Goal: Information Seeking & Learning: Learn about a topic

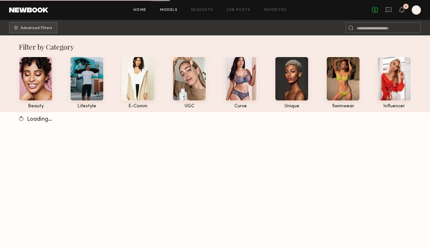
click at [141, 11] on link "Home" at bounding box center [140, 10] width 13 height 4
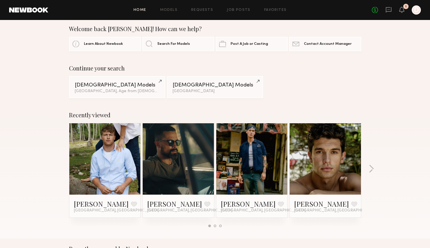
scroll to position [8, 0]
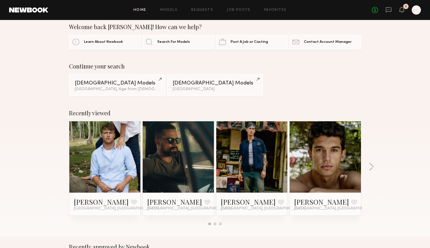
click at [405, 13] on div "No fees up to $5,000 1 D" at bounding box center [396, 9] width 49 height 9
click at [400, 7] on icon at bounding box center [401, 10] width 5 height 6
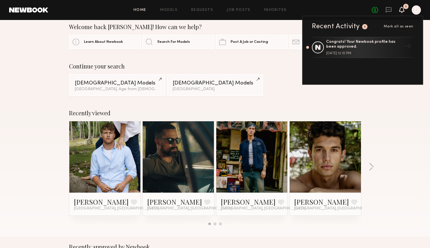
click at [400, 7] on icon at bounding box center [401, 10] width 5 height 6
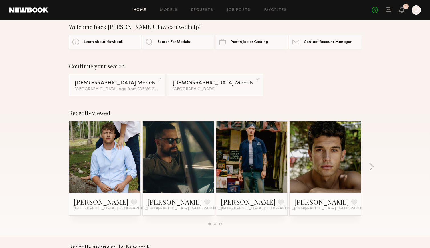
click at [418, 11] on div at bounding box center [416, 9] width 9 height 9
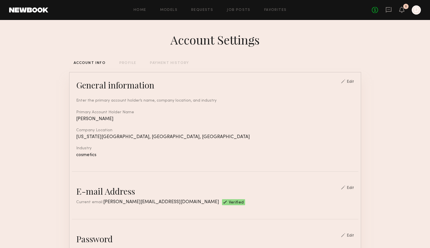
click at [172, 7] on div "Home Models Requests Job Posts Favorites Sign Out No fees up to $5,000 1 D" at bounding box center [234, 9] width 373 height 9
click at [169, 10] on link "Models" at bounding box center [168, 10] width 17 height 4
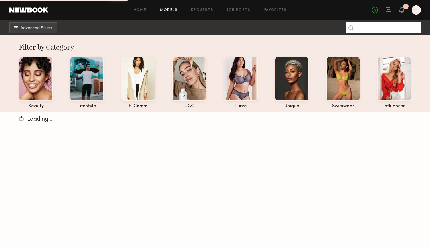
click at [374, 29] on input at bounding box center [383, 27] width 75 height 11
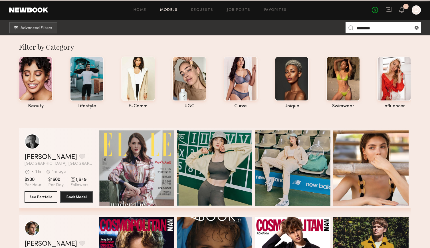
type input "*********"
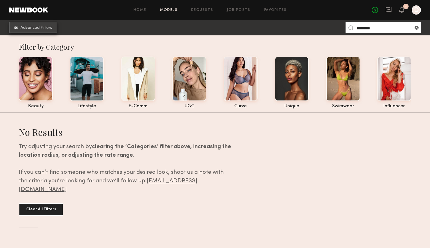
click at [49, 32] on button "Advanced Filters" at bounding box center [33, 27] width 48 height 11
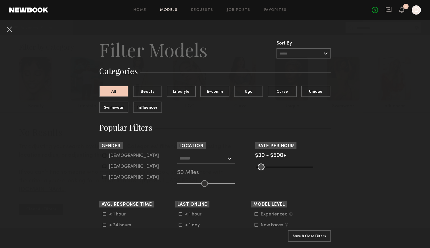
click at [112, 156] on div "[DEMOGRAPHIC_DATA]" at bounding box center [134, 155] width 50 height 3
type input "*"
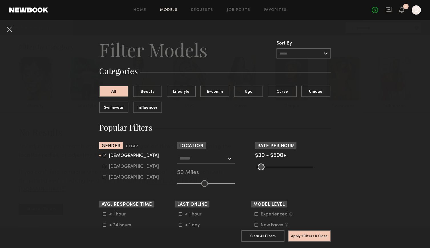
click at [225, 164] on div "[GEOGRAPHIC_DATA], [GEOGRAPHIC_DATA] [US_STATE][GEOGRAPHIC_DATA], [GEOGRAPHIC_D…" at bounding box center [215, 170] width 76 height 34
click at [225, 159] on input "text" at bounding box center [203, 158] width 47 height 10
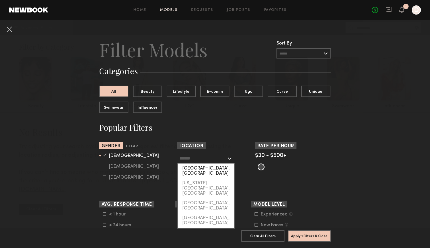
click at [220, 170] on div "[GEOGRAPHIC_DATA], [GEOGRAPHIC_DATA]" at bounding box center [206, 171] width 57 height 15
type input "**********"
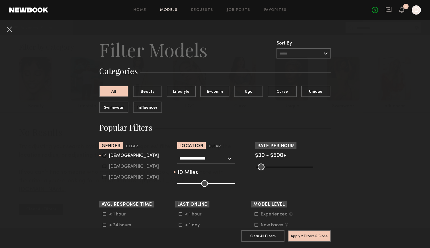
drag, startPoint x: 203, startPoint y: 185, endPoint x: 183, endPoint y: 185, distance: 20.0
type input "**"
click at [183, 185] on input "range" at bounding box center [206, 183] width 58 height 7
click at [296, 239] on button "Apply 2 Filters & Close" at bounding box center [309, 235] width 43 height 11
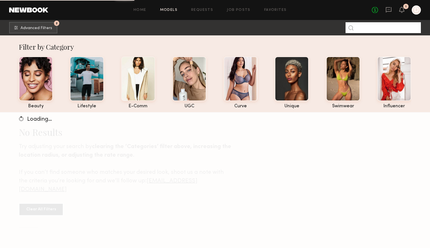
click at [368, 29] on input at bounding box center [383, 27] width 75 height 11
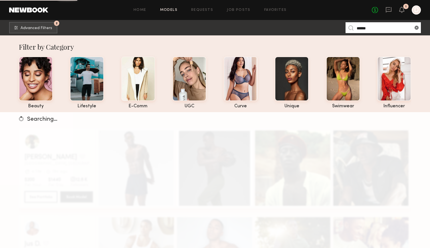
type input "******"
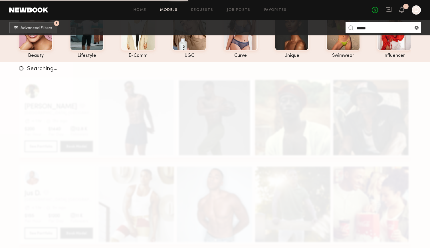
scroll to position [51, 0]
click at [421, 154] on div "Searching…" at bounding box center [215, 185] width 430 height 248
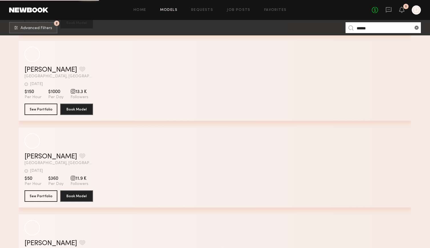
scroll to position [769, 0]
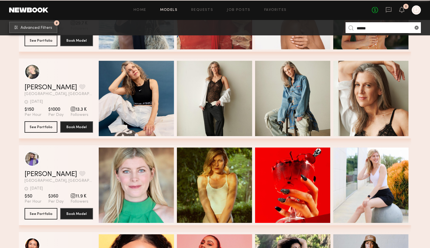
click at [44, 27] on span "Advanced Filters" at bounding box center [37, 28] width 32 height 4
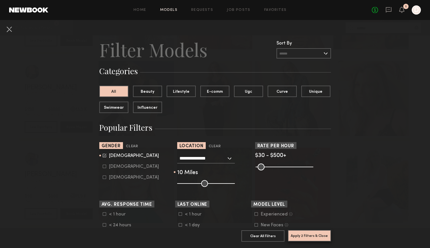
click at [303, 239] on button "Apply 2 Filters & Close" at bounding box center [309, 235] width 43 height 11
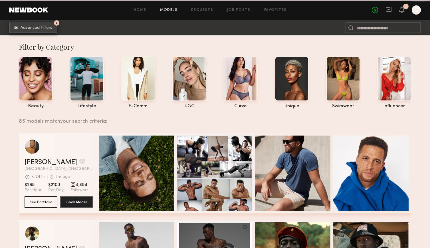
click at [53, 29] on button "2 Advanced Filters" at bounding box center [33, 27] width 48 height 11
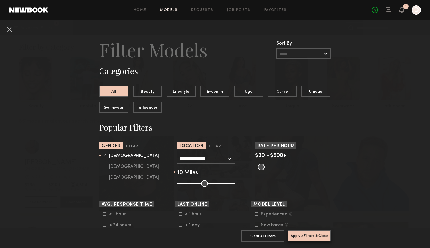
click at [304, 232] on button "Apply 2 Filters & Close" at bounding box center [309, 235] width 43 height 11
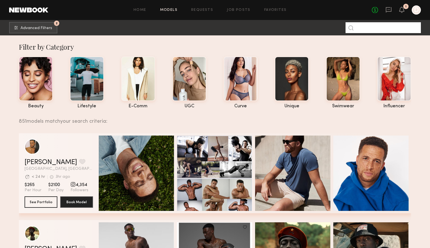
click at [393, 27] on input at bounding box center [383, 27] width 75 height 11
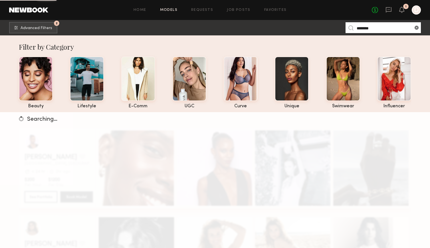
type input "********"
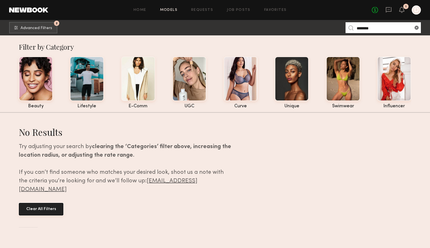
click at [43, 203] on button "Clear All Filters" at bounding box center [41, 209] width 45 height 13
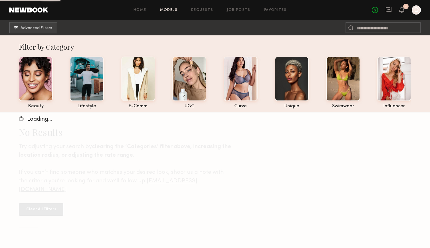
scroll to position [112, 0]
